Goal: Navigation & Orientation: Find specific page/section

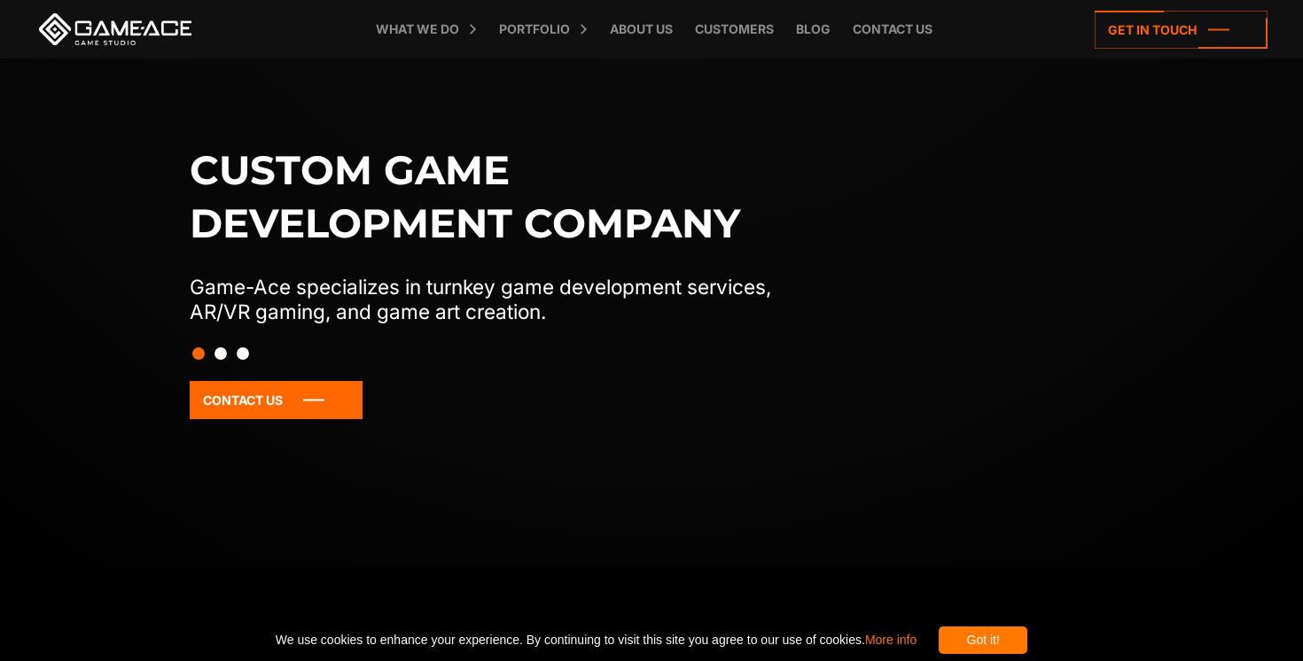
scroll to position [246, 0]
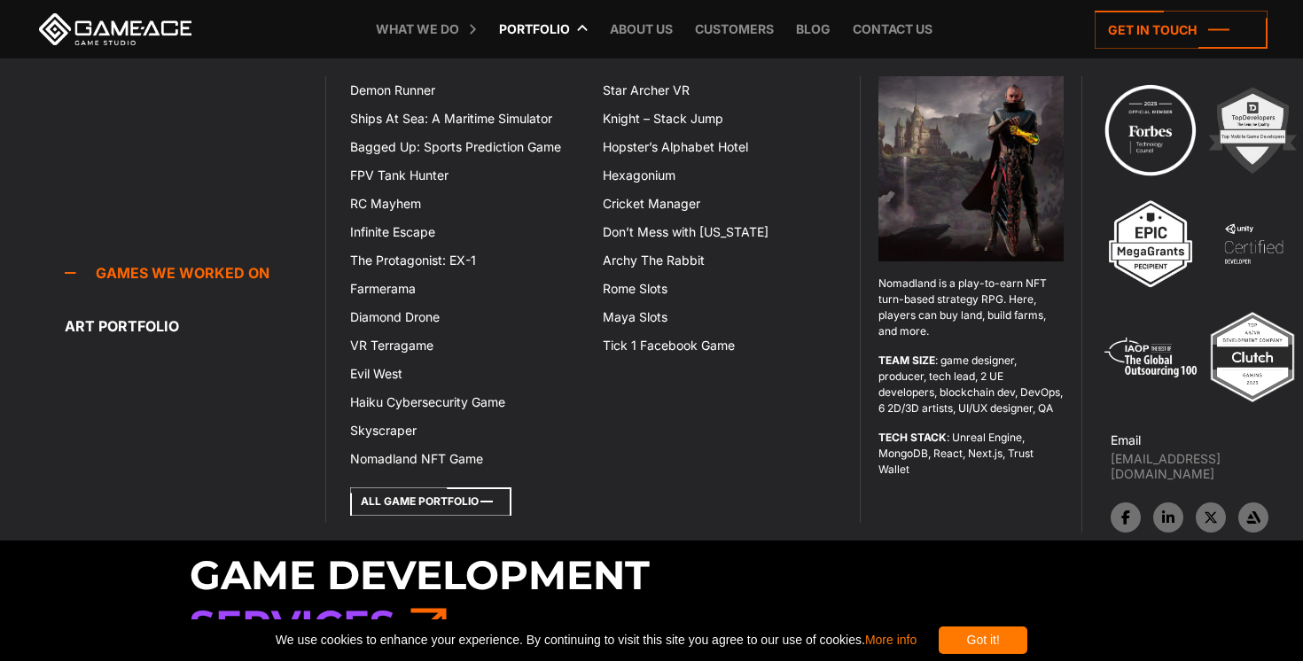
click at [479, 502] on icon at bounding box center [430, 502] width 161 height 28
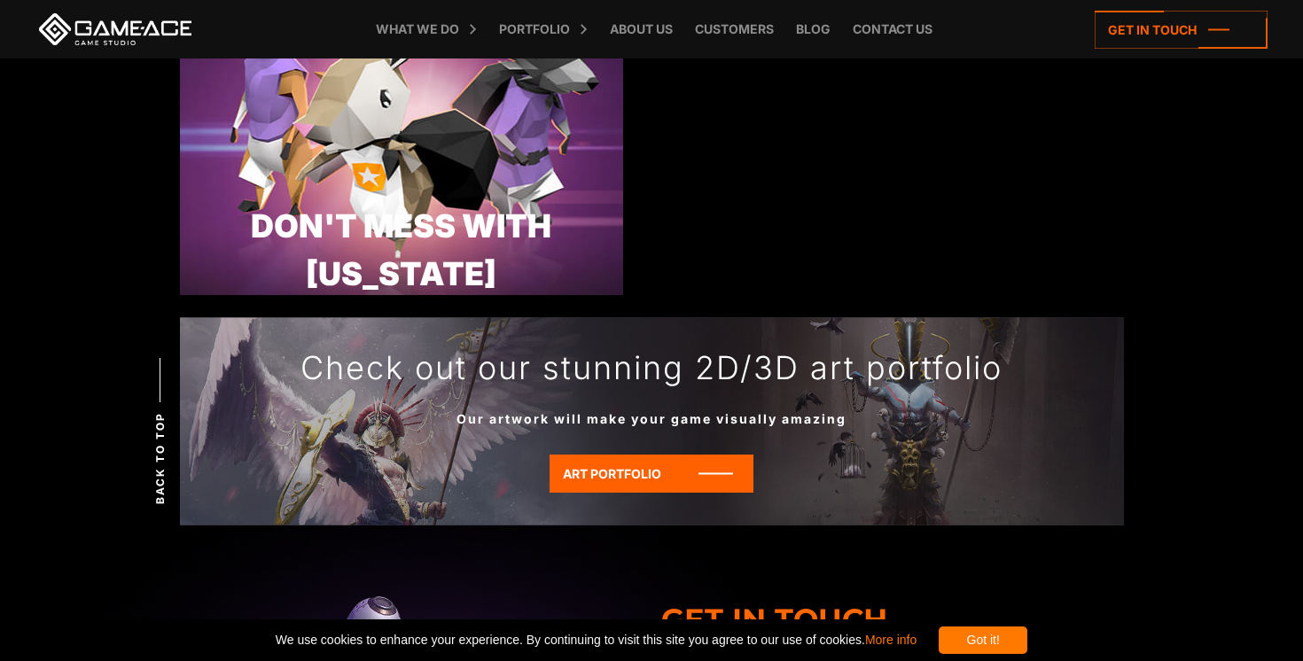
scroll to position [5515, 0]
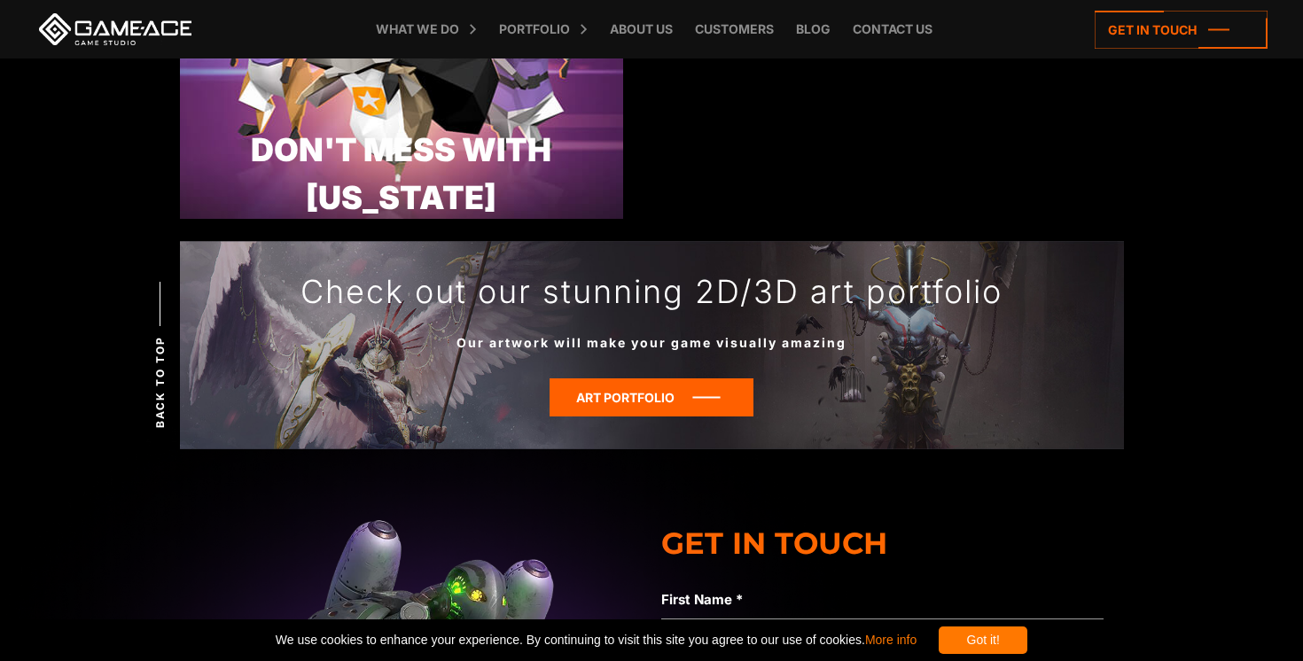
click at [708, 391] on icon at bounding box center [652, 398] width 204 height 38
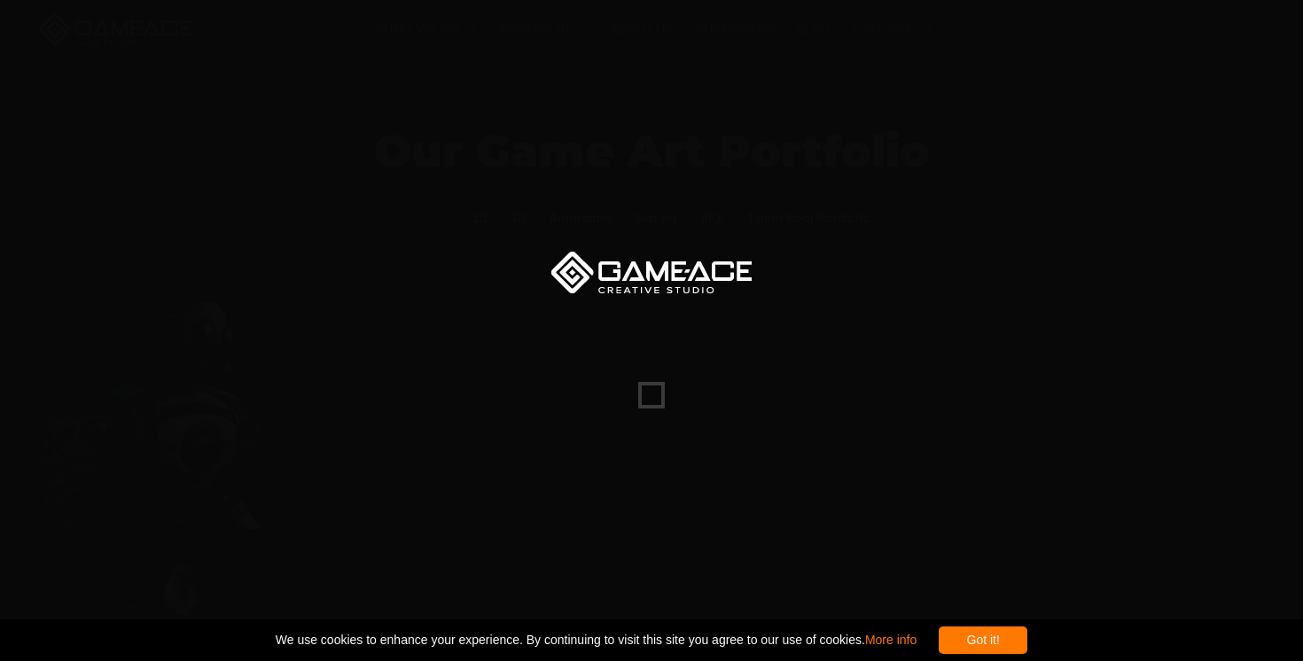
click at [1027, 644] on div "Got it!" at bounding box center [983, 640] width 89 height 27
